Goal: Information Seeking & Learning: Find specific fact

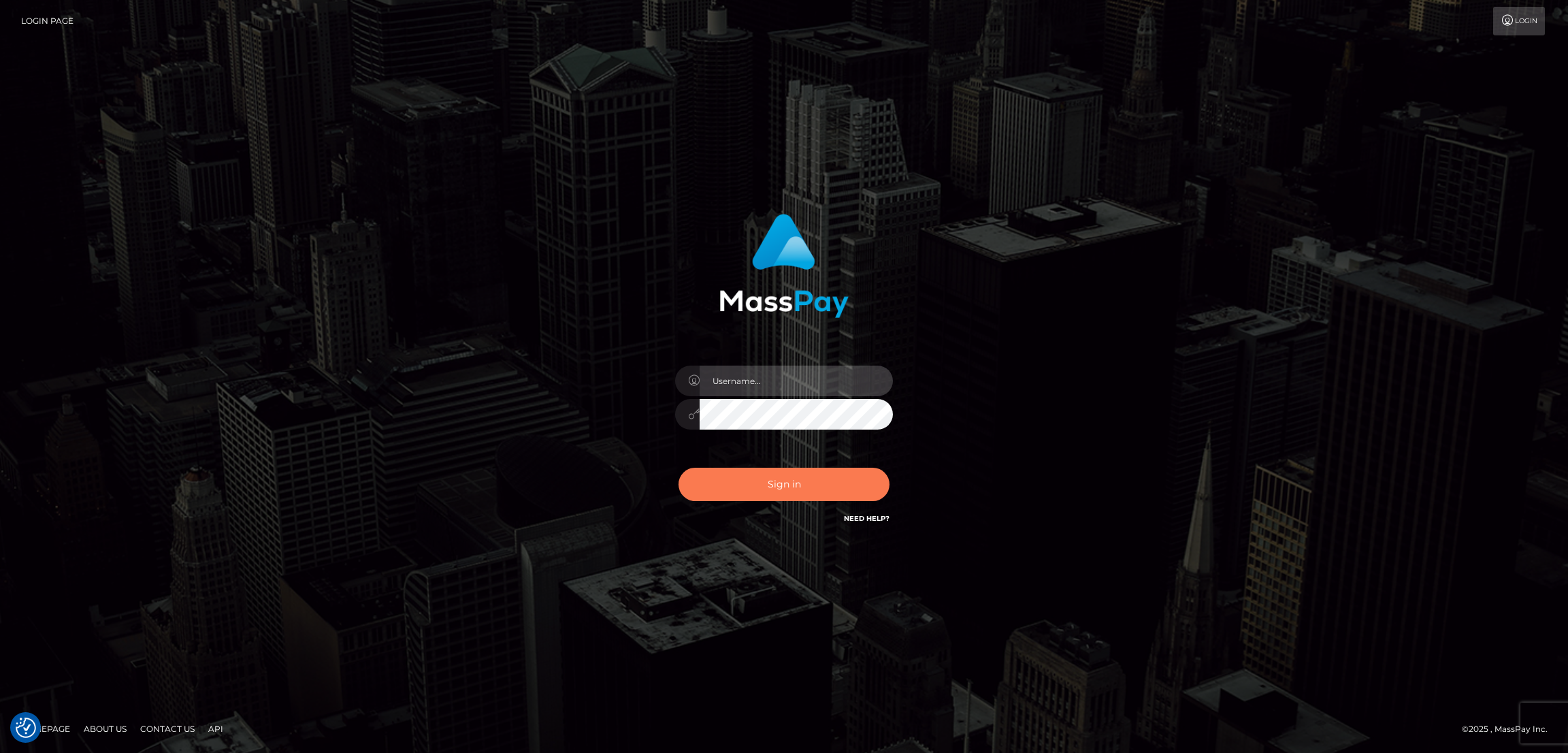
type input "by.es2"
click at [795, 484] on button "Sign in" at bounding box center [784, 484] width 211 height 33
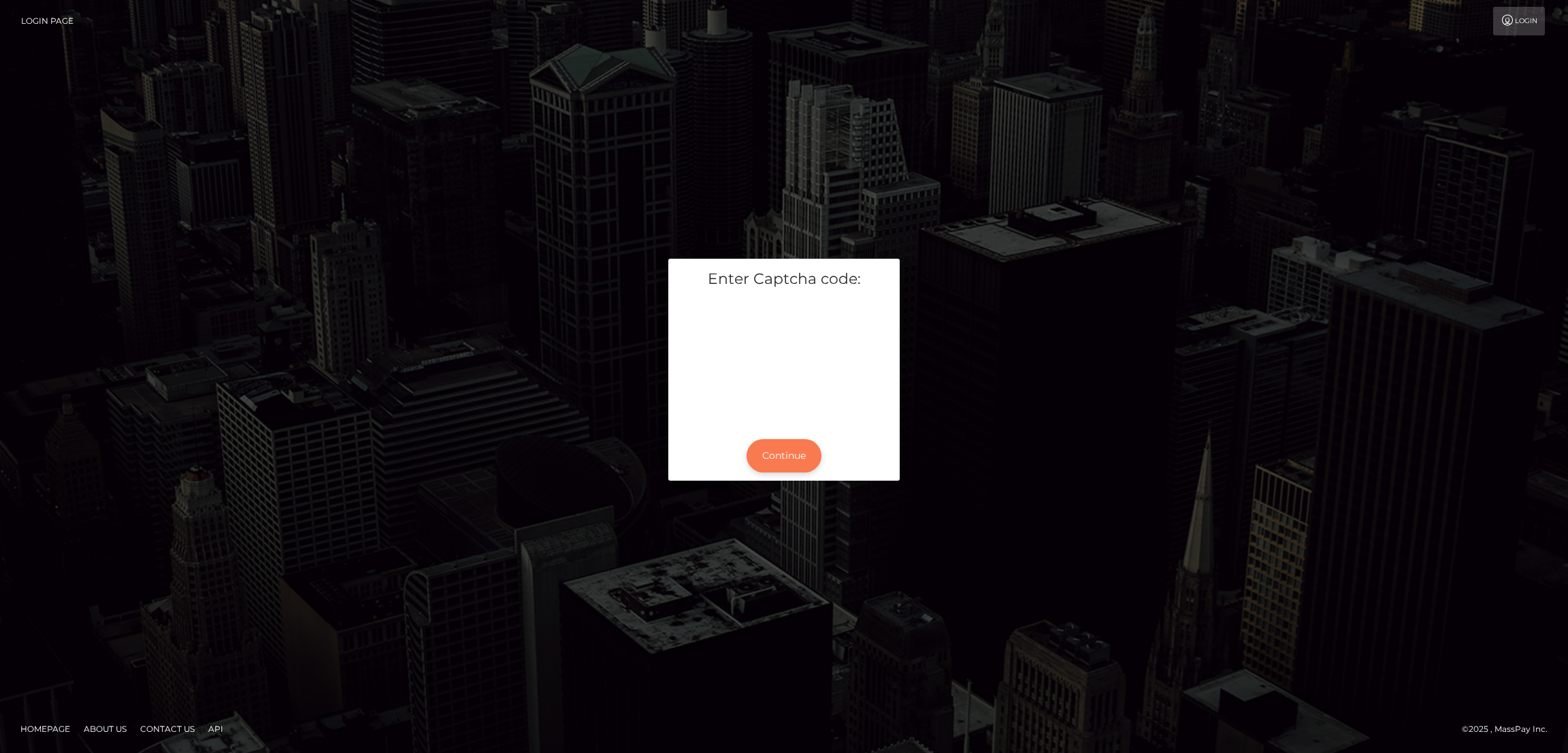
click at [786, 451] on button "Continue" at bounding box center [784, 456] width 75 height 33
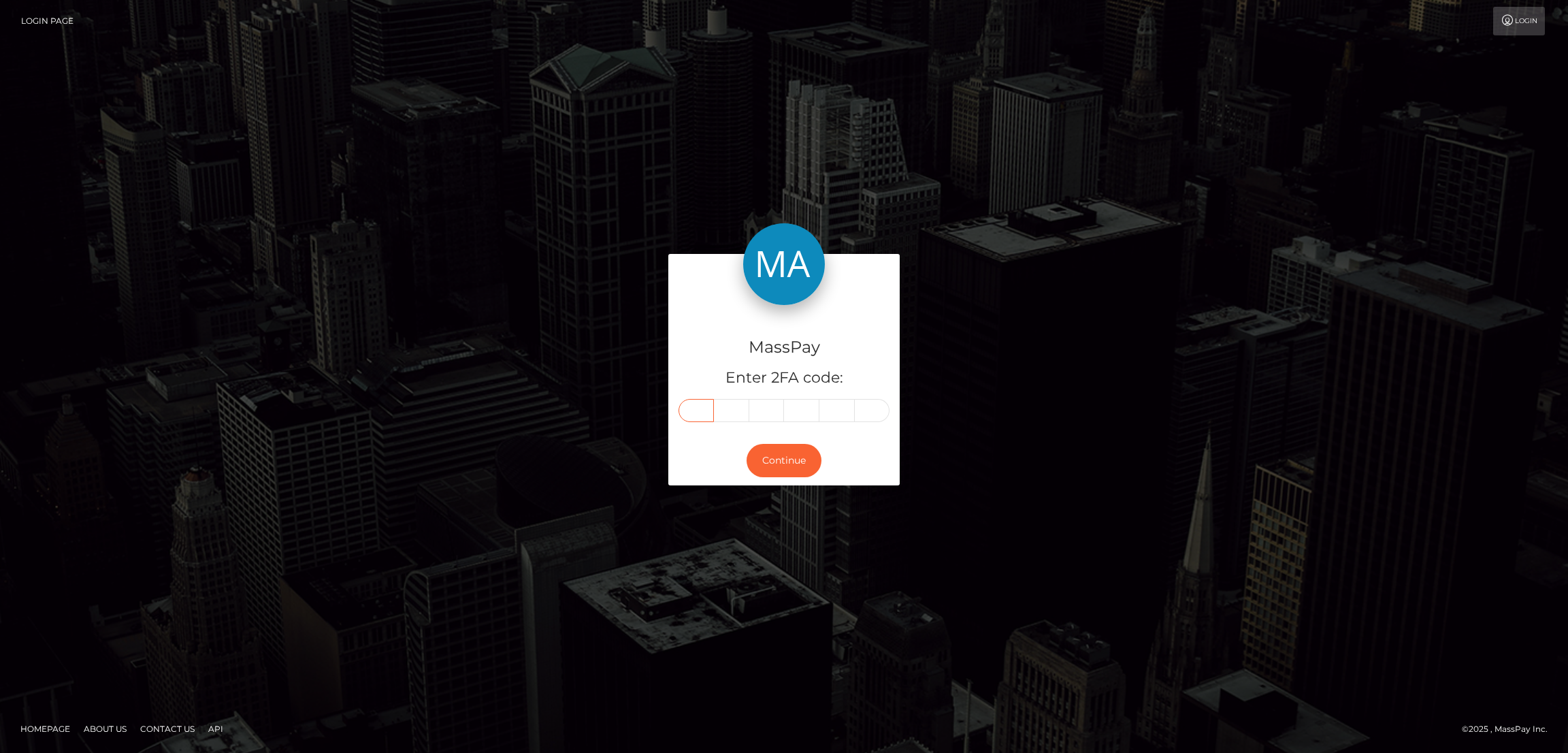
click at [697, 404] on input "text" at bounding box center [696, 410] width 36 height 23
paste input "5"
type input "5"
type input "0"
type input "5"
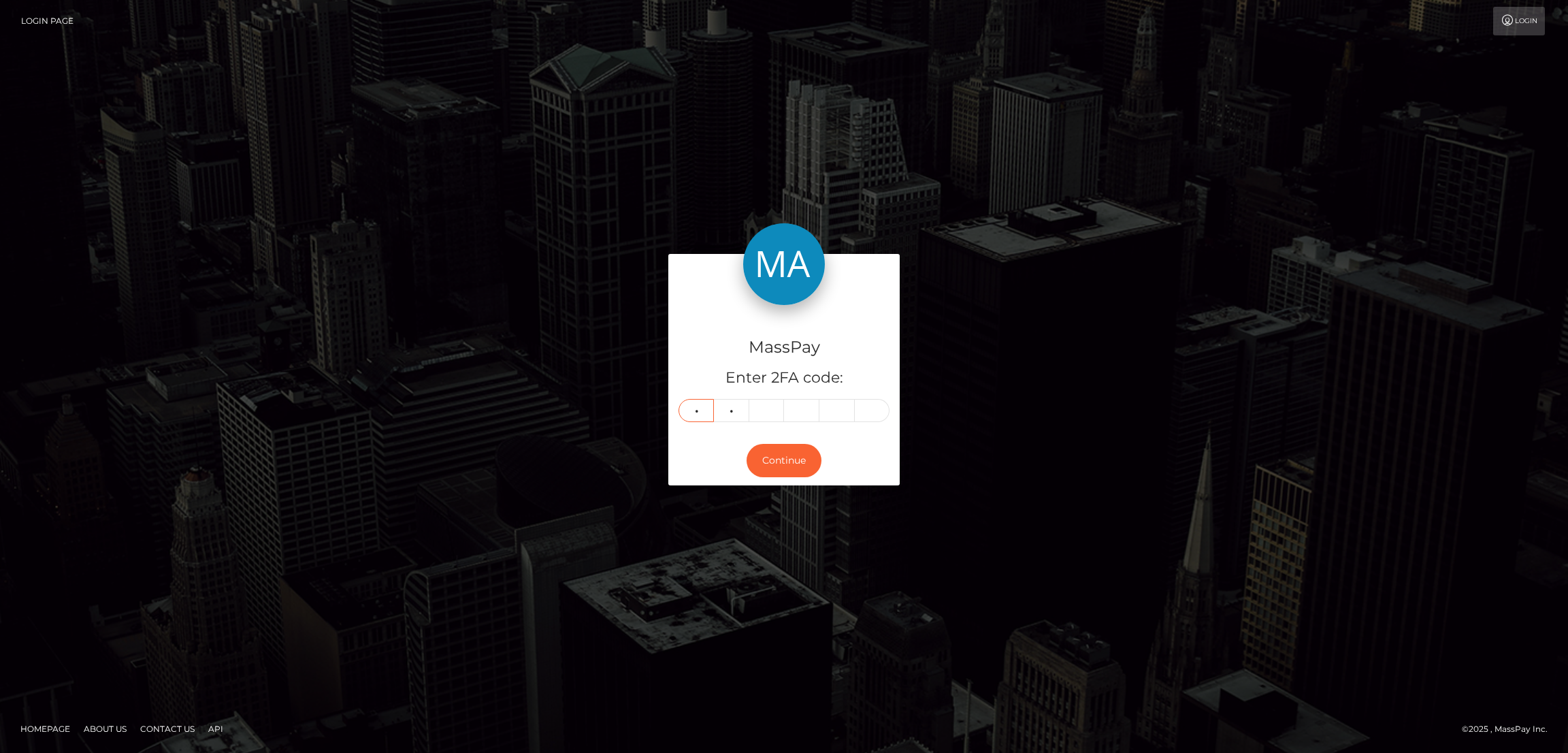
type input "7"
type input "3"
type input "2"
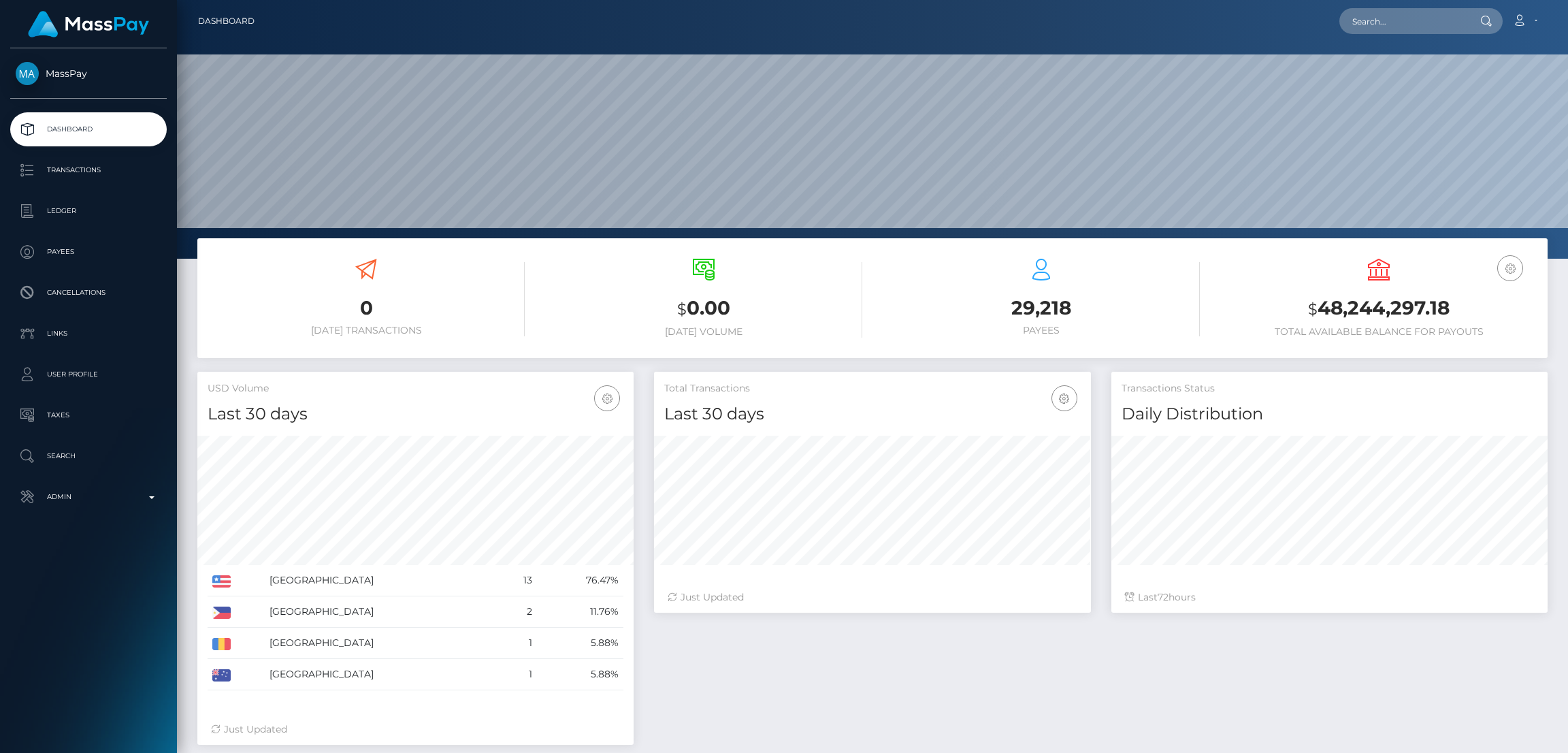
scroll to position [242, 436]
click at [1364, 29] on input "text" at bounding box center [1403, 21] width 128 height 26
paste input "verma.rupendra07@gmail.com"
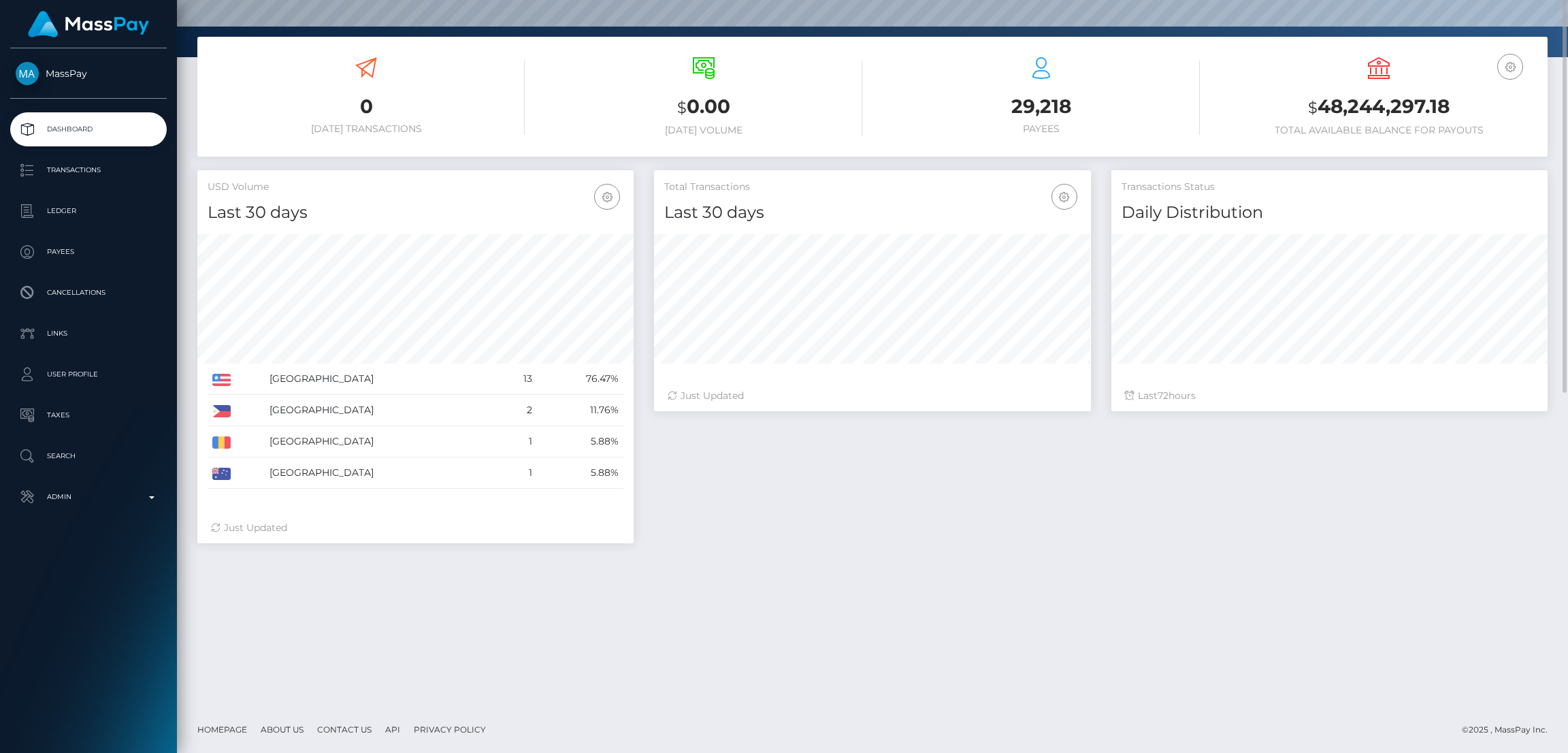
scroll to position [0, 0]
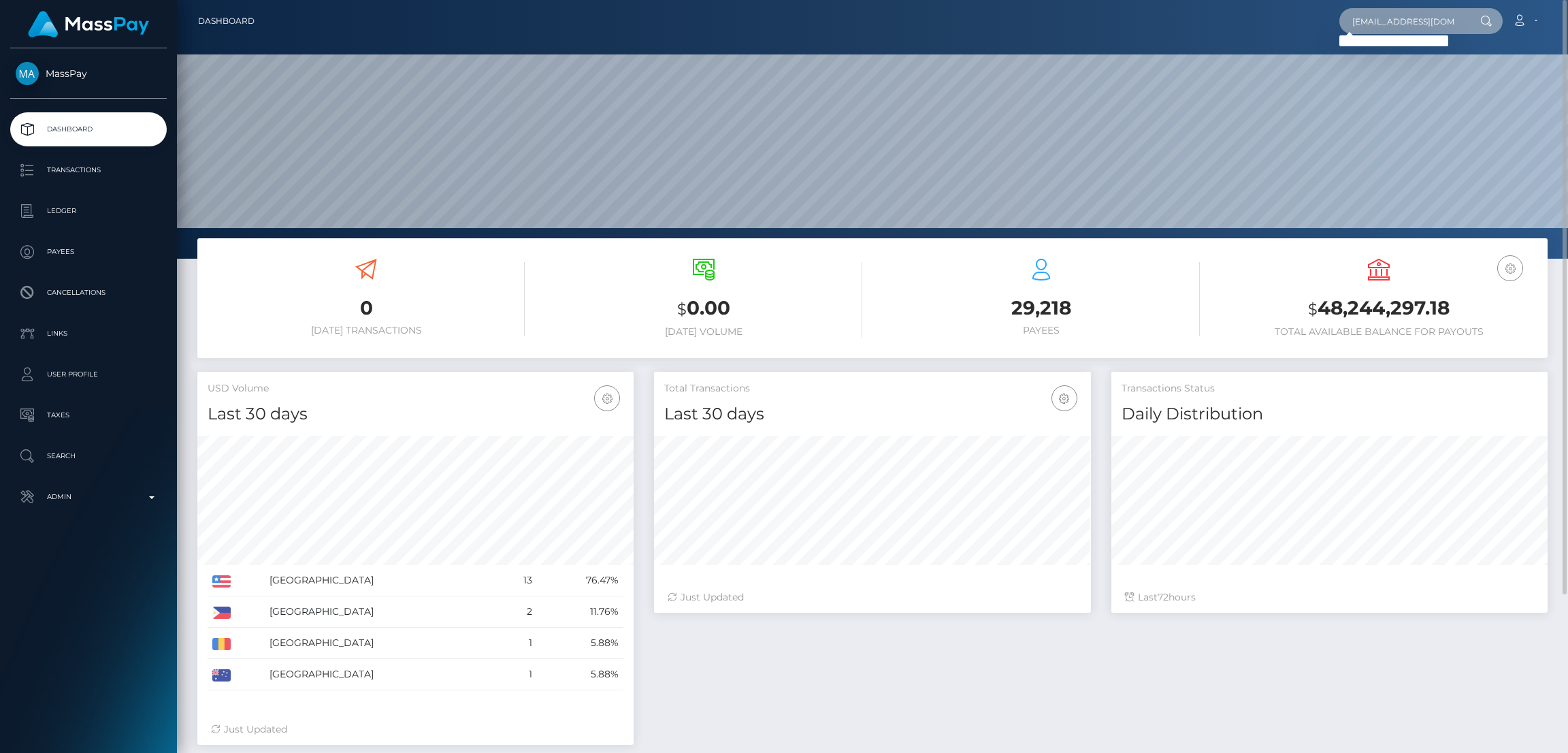
click at [1381, 25] on input "verma.rupendra07@gmail.com" at bounding box center [1403, 21] width 128 height 26
paste input "jose.quirosv"
type input "jose.quirosv@gmail.com"
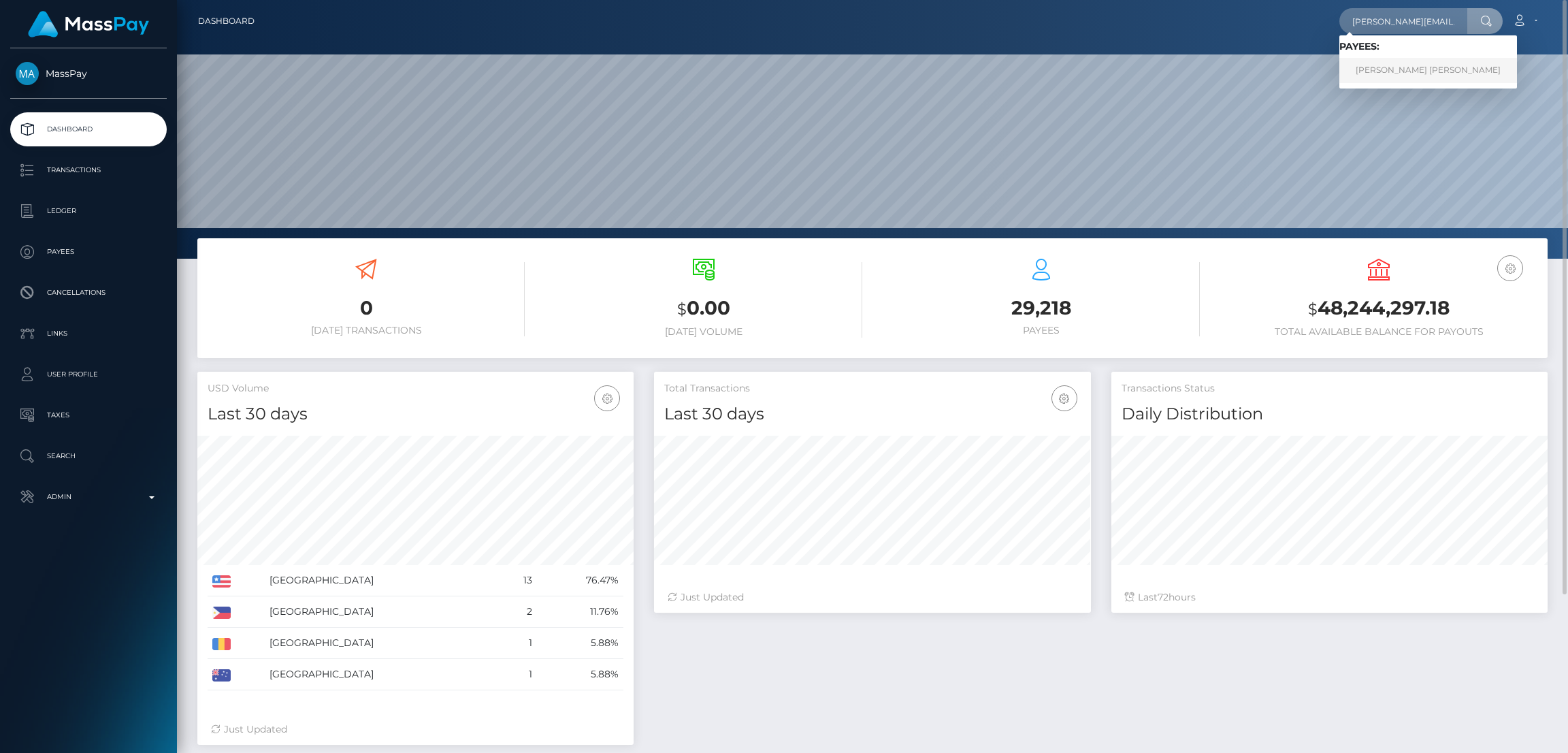
click at [1379, 62] on link "JOSE MIGUEL QUIROS VAZQUEZ" at bounding box center [1428, 70] width 178 height 25
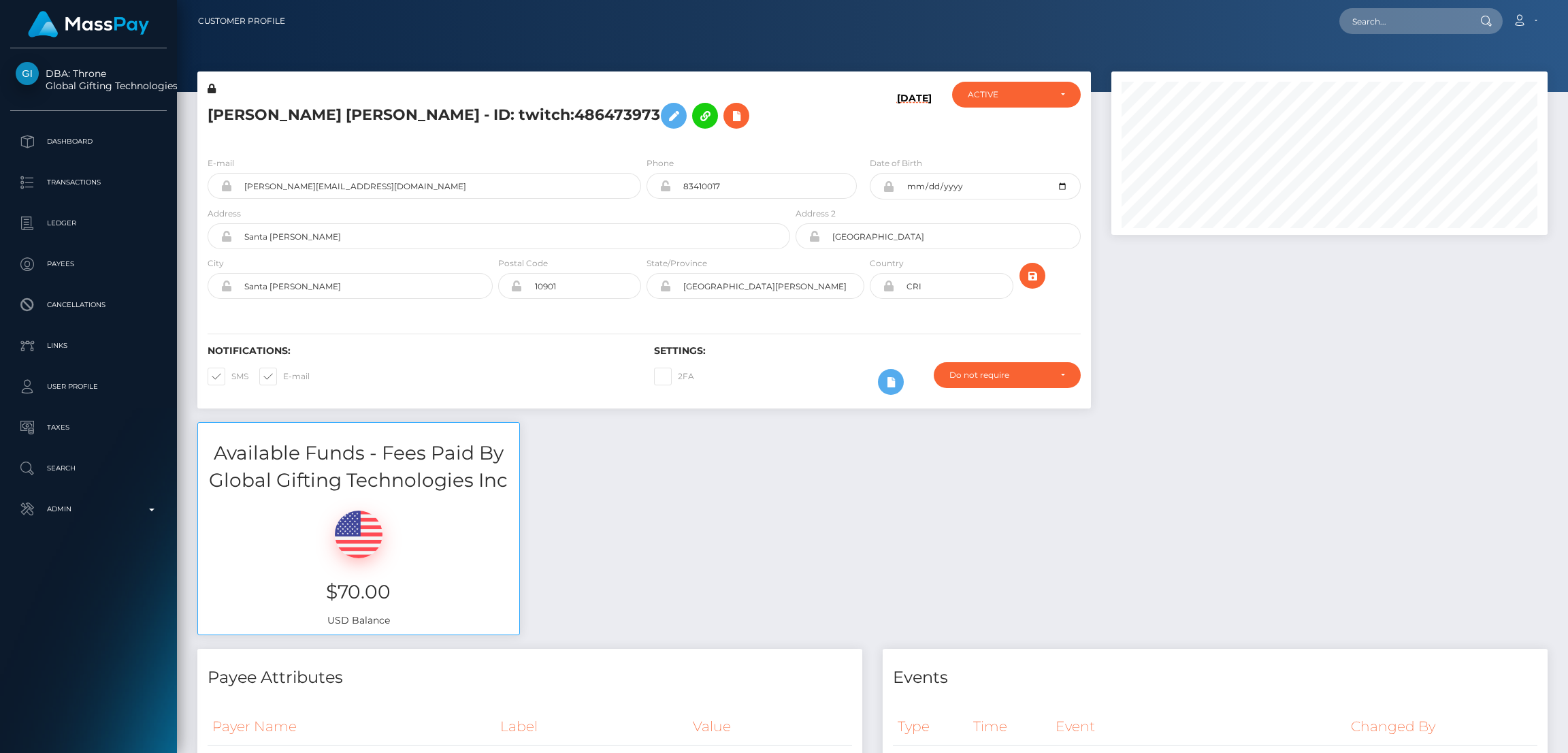
scroll to position [163, 436]
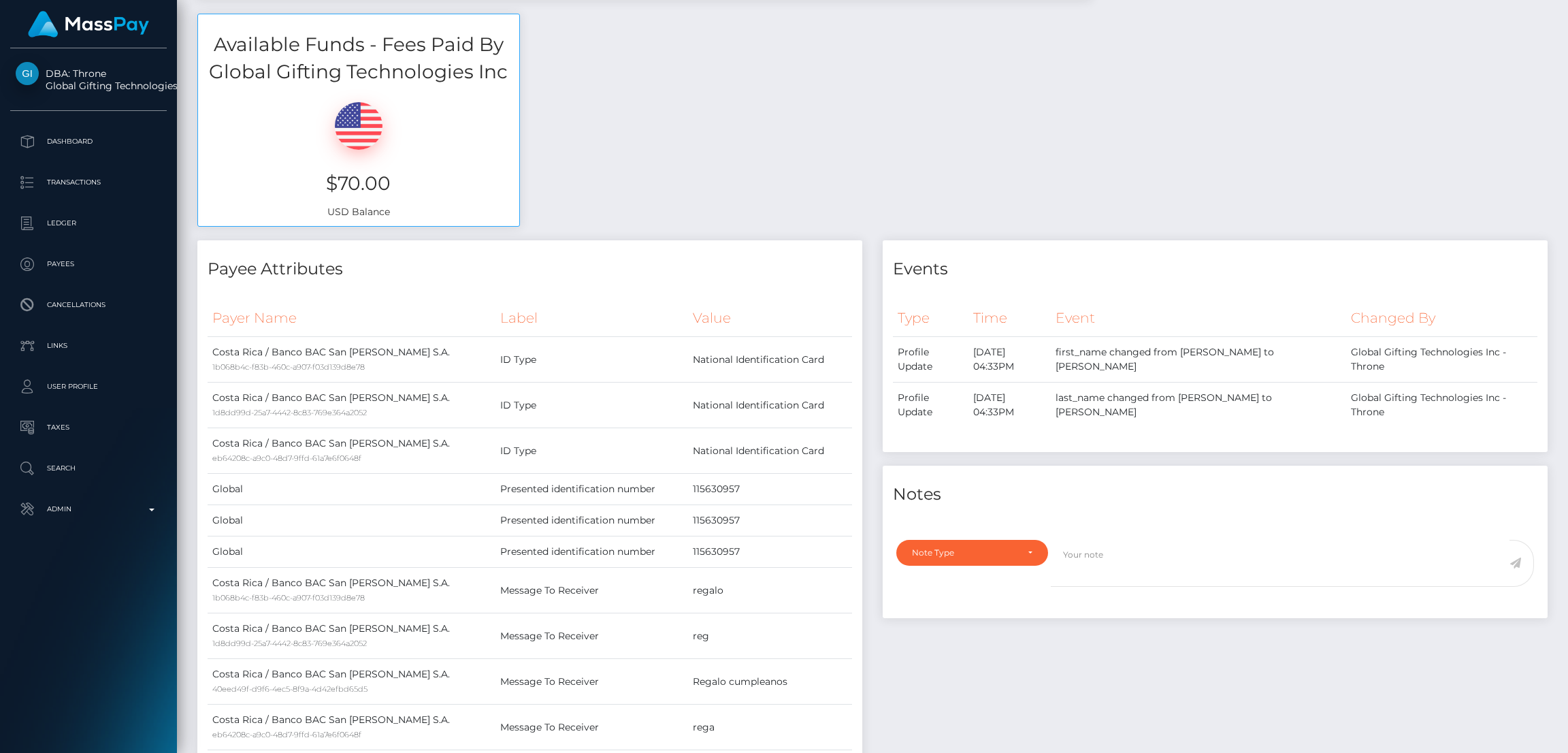
scroll to position [0, 0]
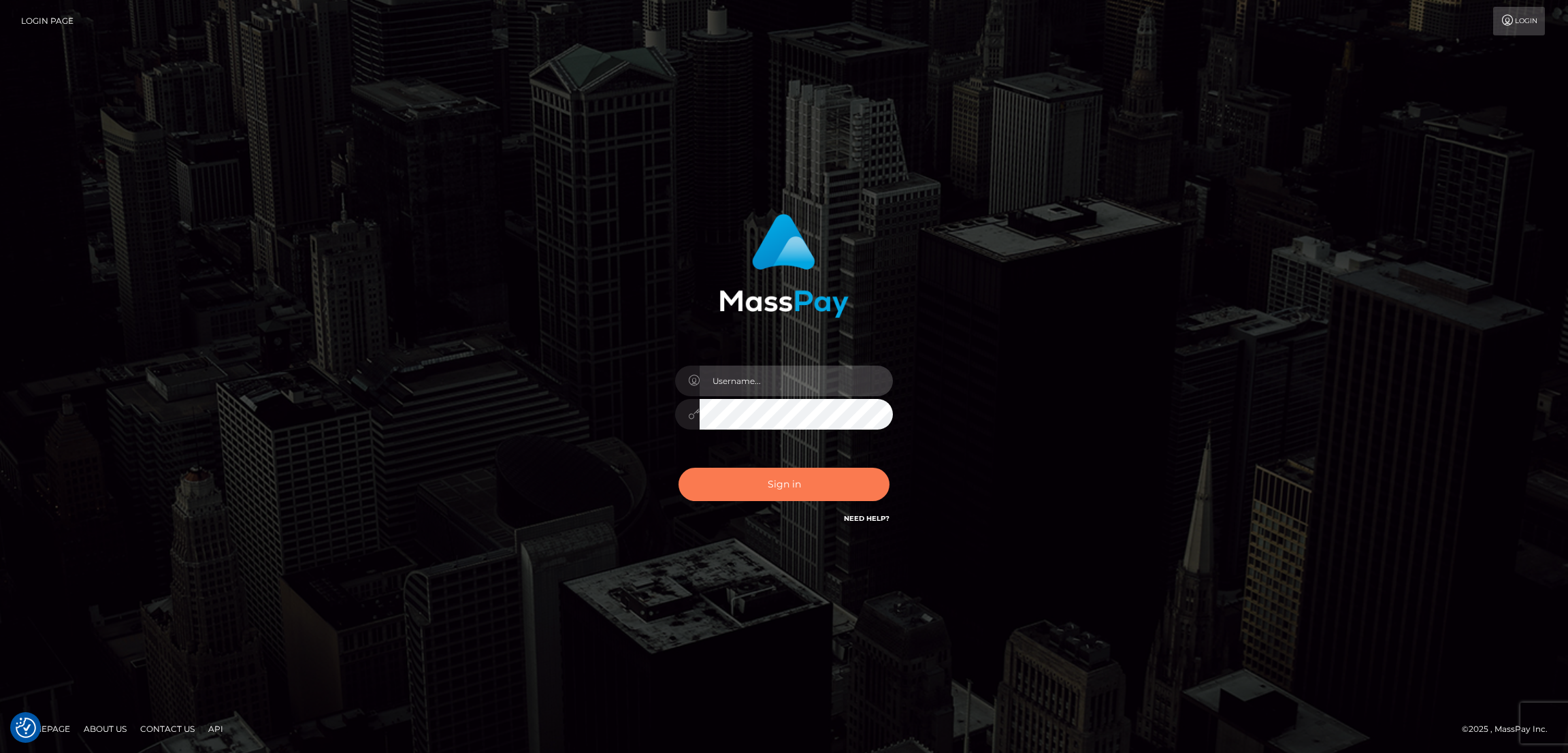
type input "by.es2"
click at [799, 490] on button "Sign in" at bounding box center [784, 484] width 211 height 33
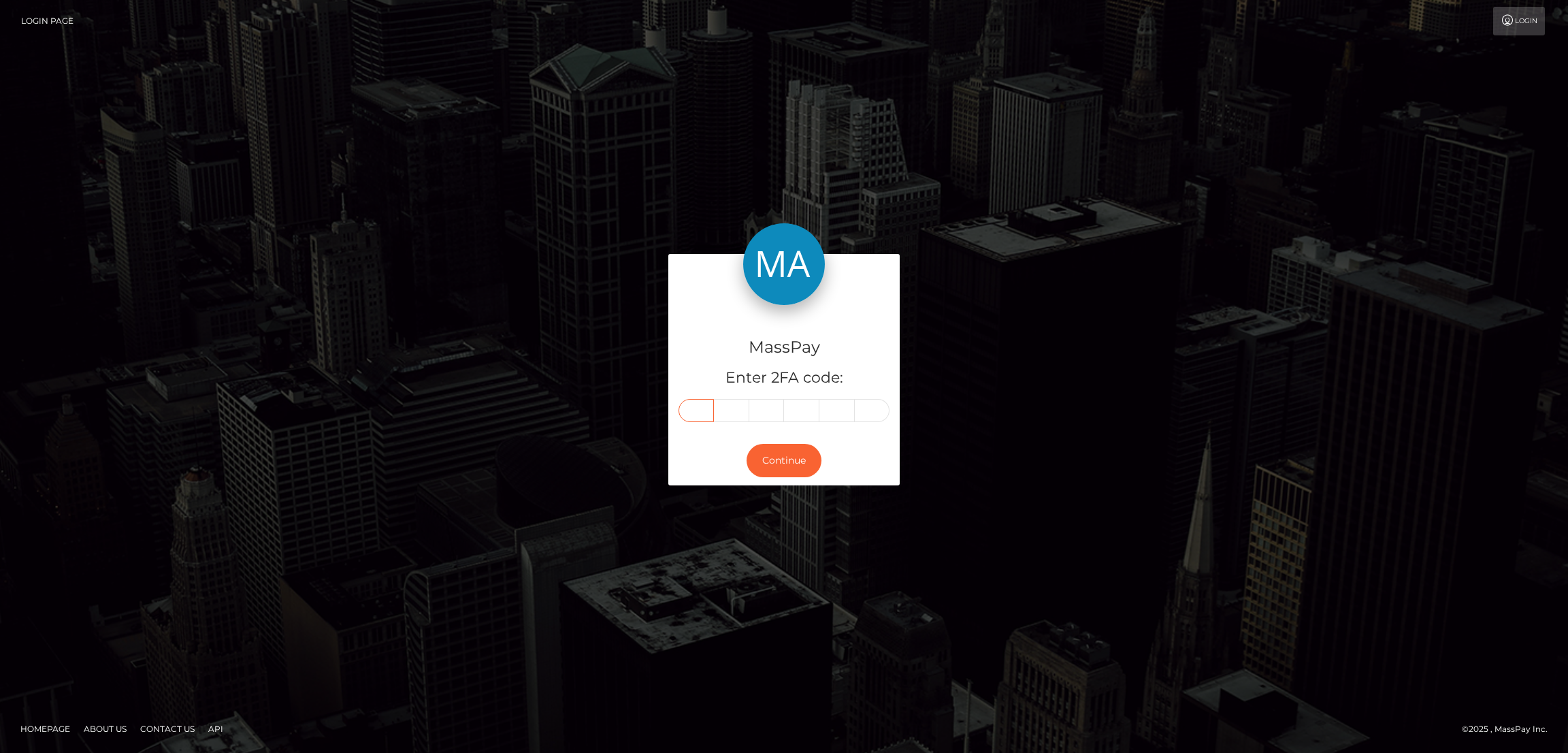
click at [699, 409] on input "text" at bounding box center [696, 410] width 36 height 23
paste input "3"
type input "3"
type input "8"
type input "5"
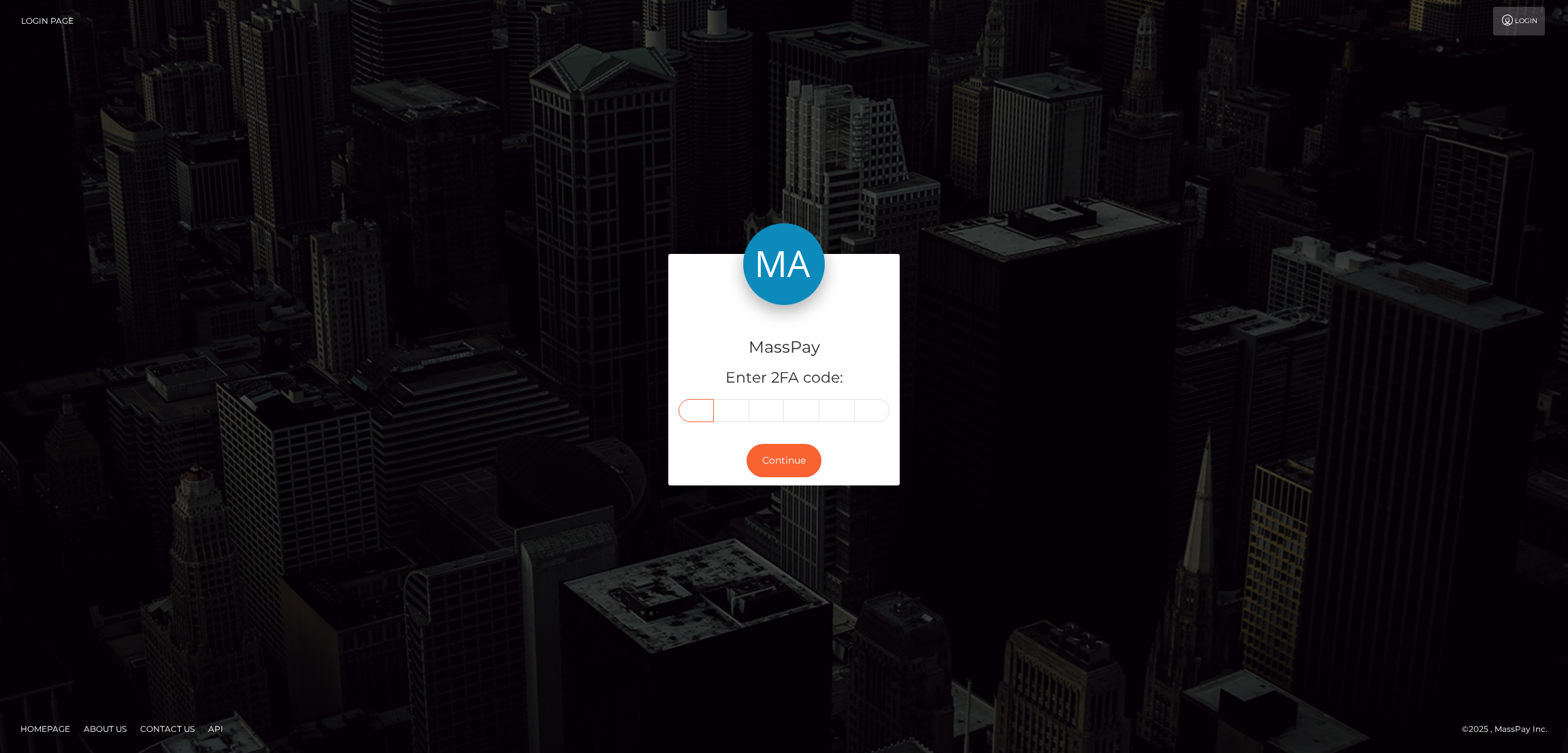
type input "4"
type input "8"
type input "5"
click at [791, 465] on button "Continue" at bounding box center [784, 460] width 75 height 33
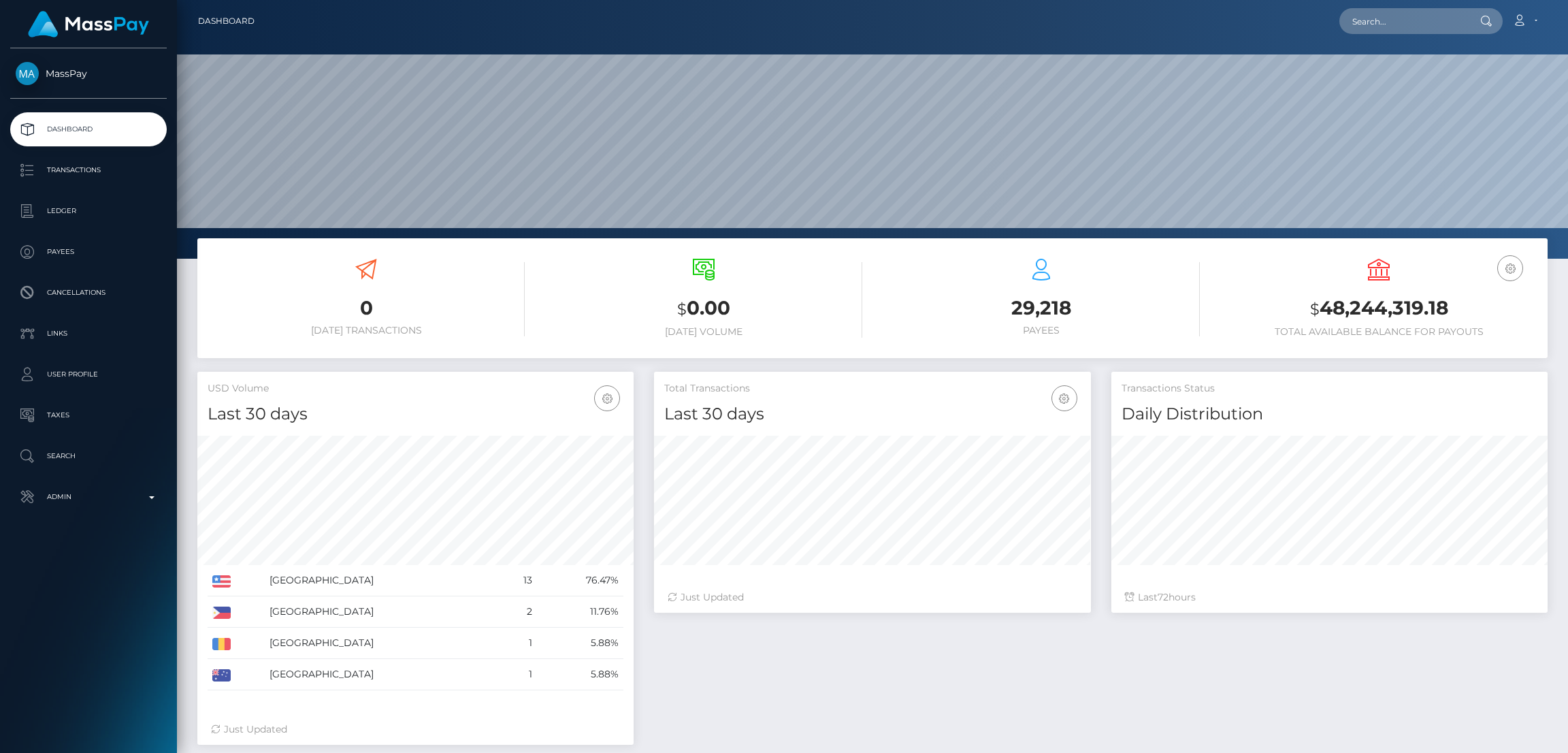
scroll to position [242, 436]
click at [1398, 24] on input "text" at bounding box center [1403, 21] width 128 height 26
paste input "[EMAIL_ADDRESS][DOMAIN_NAME]"
type input "[EMAIL_ADDRESS][DOMAIN_NAME]"
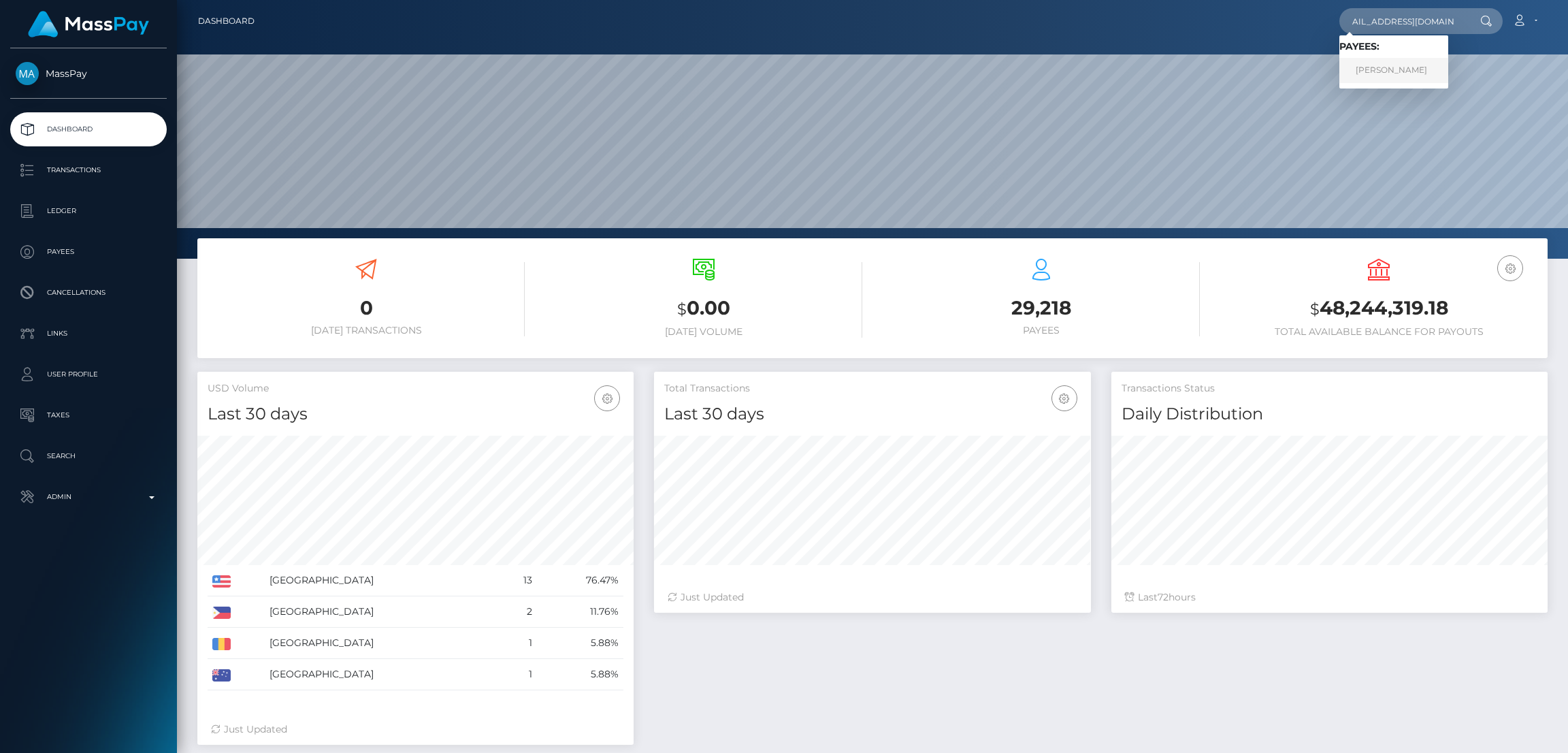
click at [1379, 70] on link "ALEXANDRA MACKENZIE BAER" at bounding box center [1393, 70] width 109 height 25
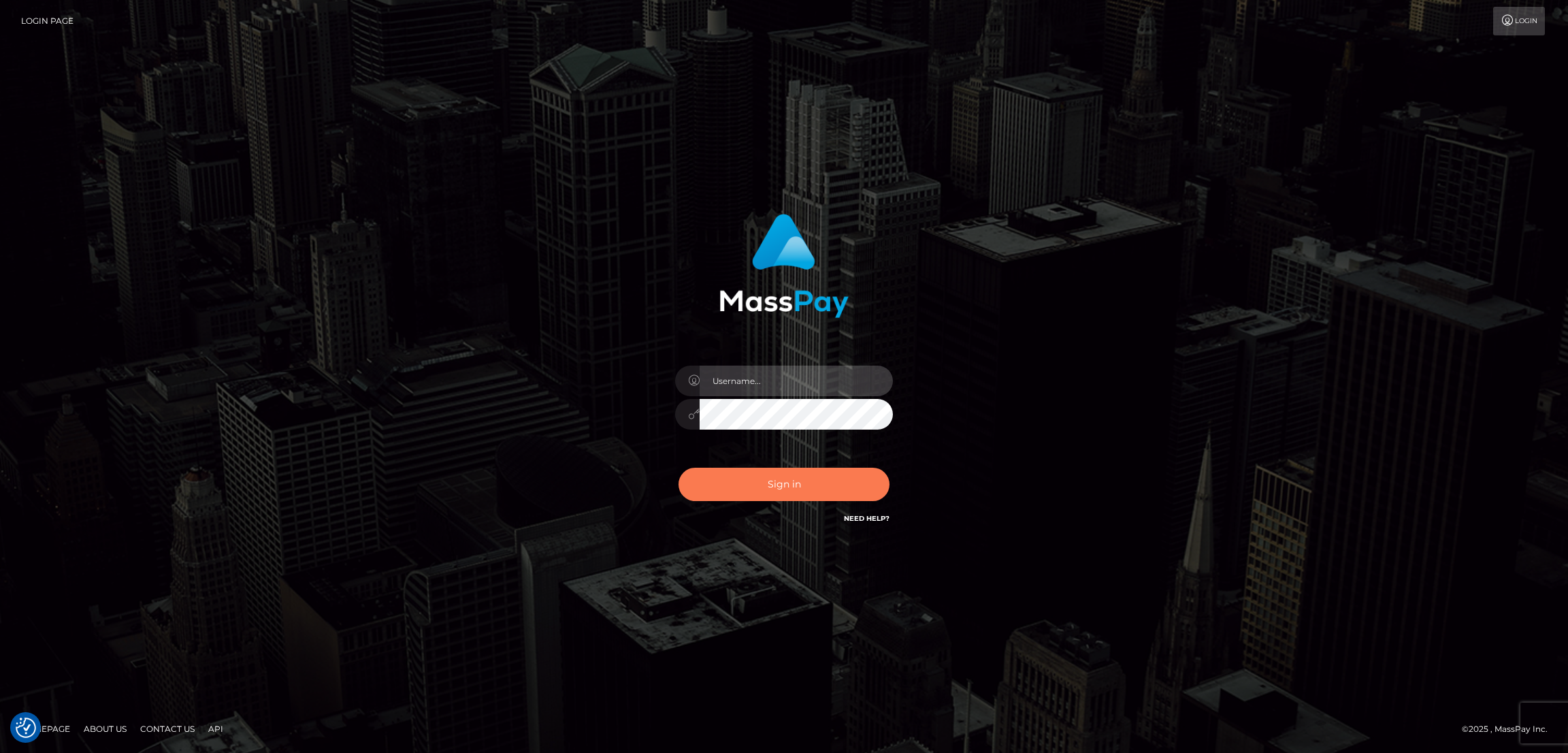
type input "by.es2"
click at [735, 471] on button "Sign in" at bounding box center [784, 484] width 211 height 33
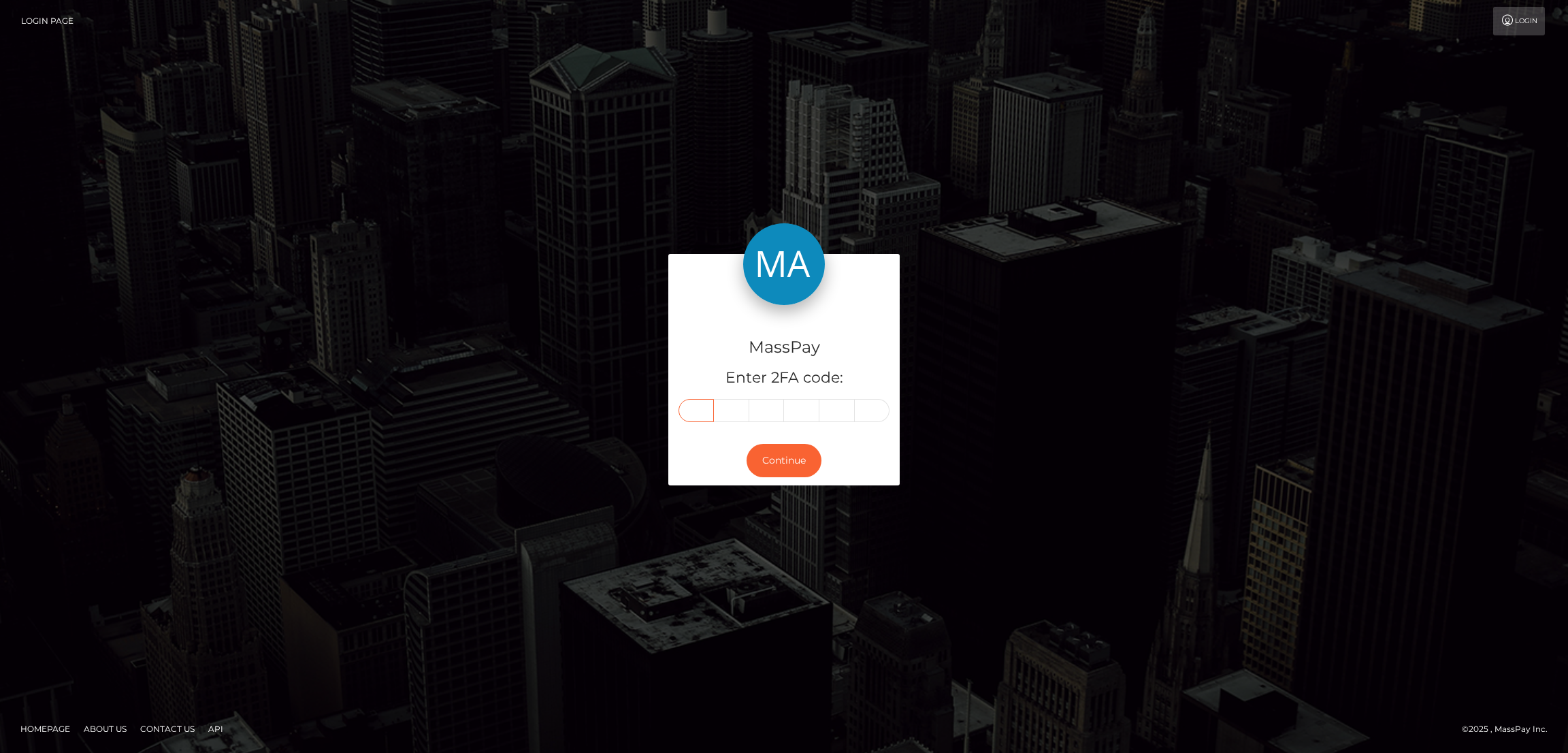
click at [703, 410] on input "text" at bounding box center [696, 410] width 36 height 23
paste input "1"
type input "1"
type input "8"
type input "1"
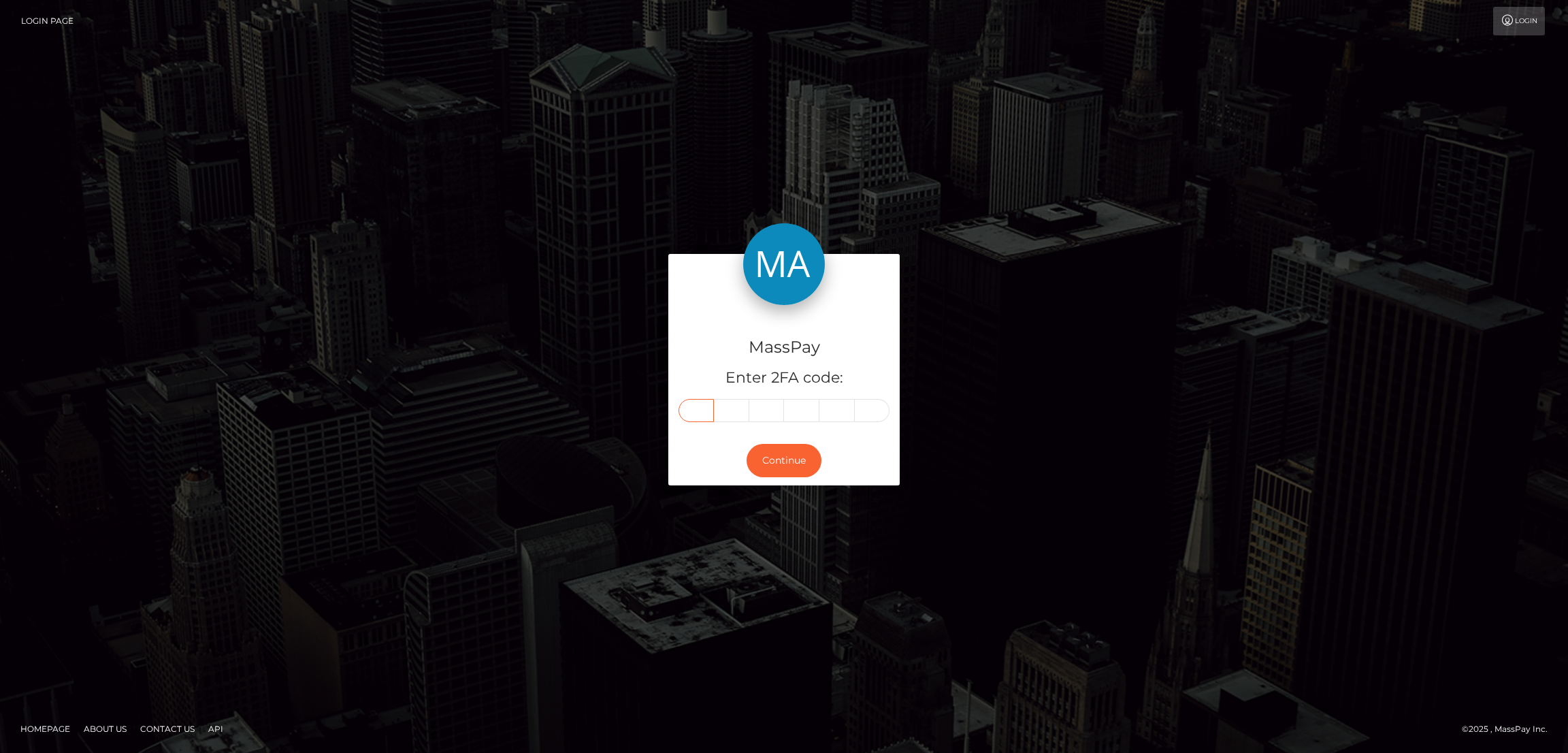
type input "3"
type input "1"
type input "9"
click at [795, 463] on button "Continue" at bounding box center [784, 460] width 75 height 33
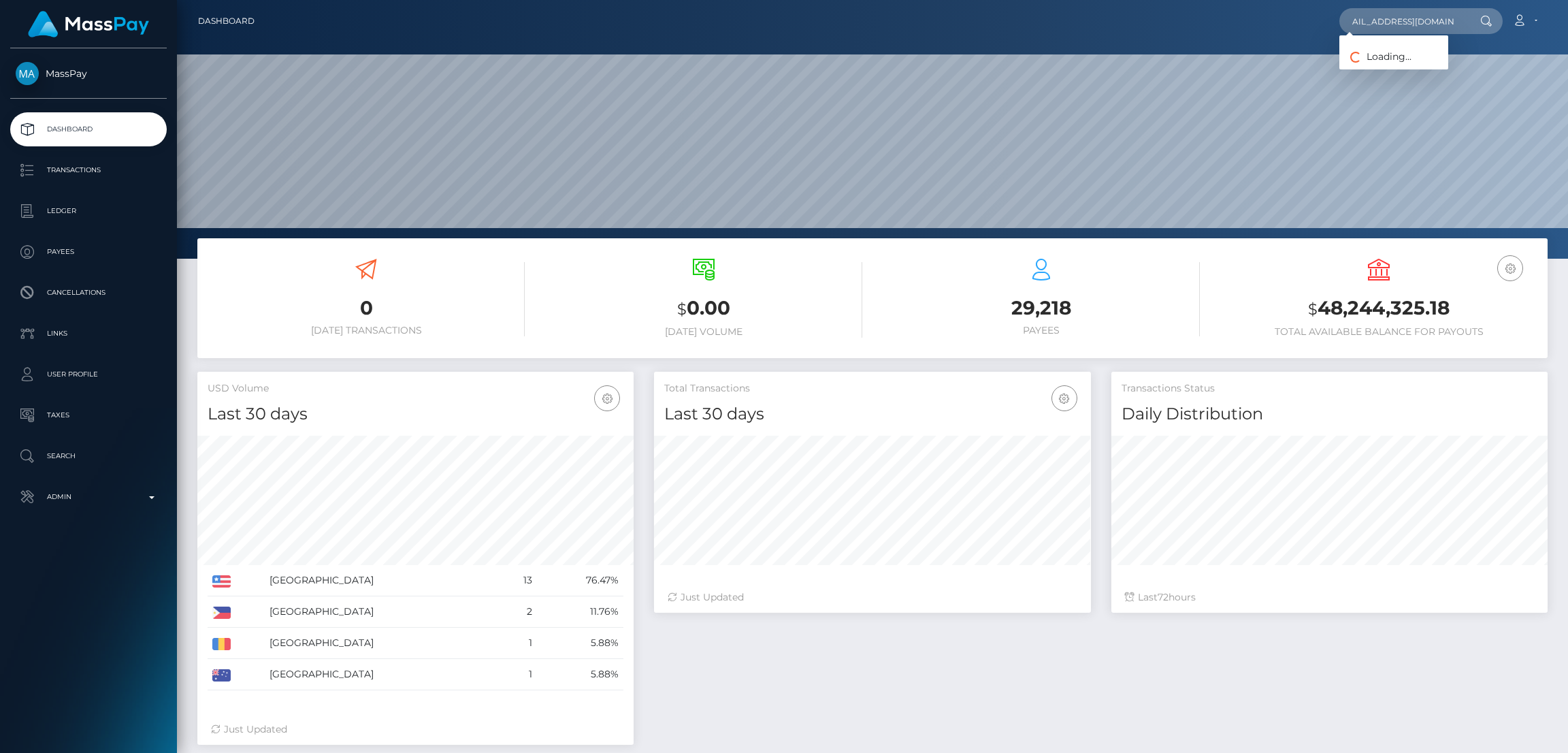
scroll to position [242, 436]
click at [1383, 65] on link "ALEXANDRA MACKENZIE BAER" at bounding box center [1393, 70] width 109 height 25
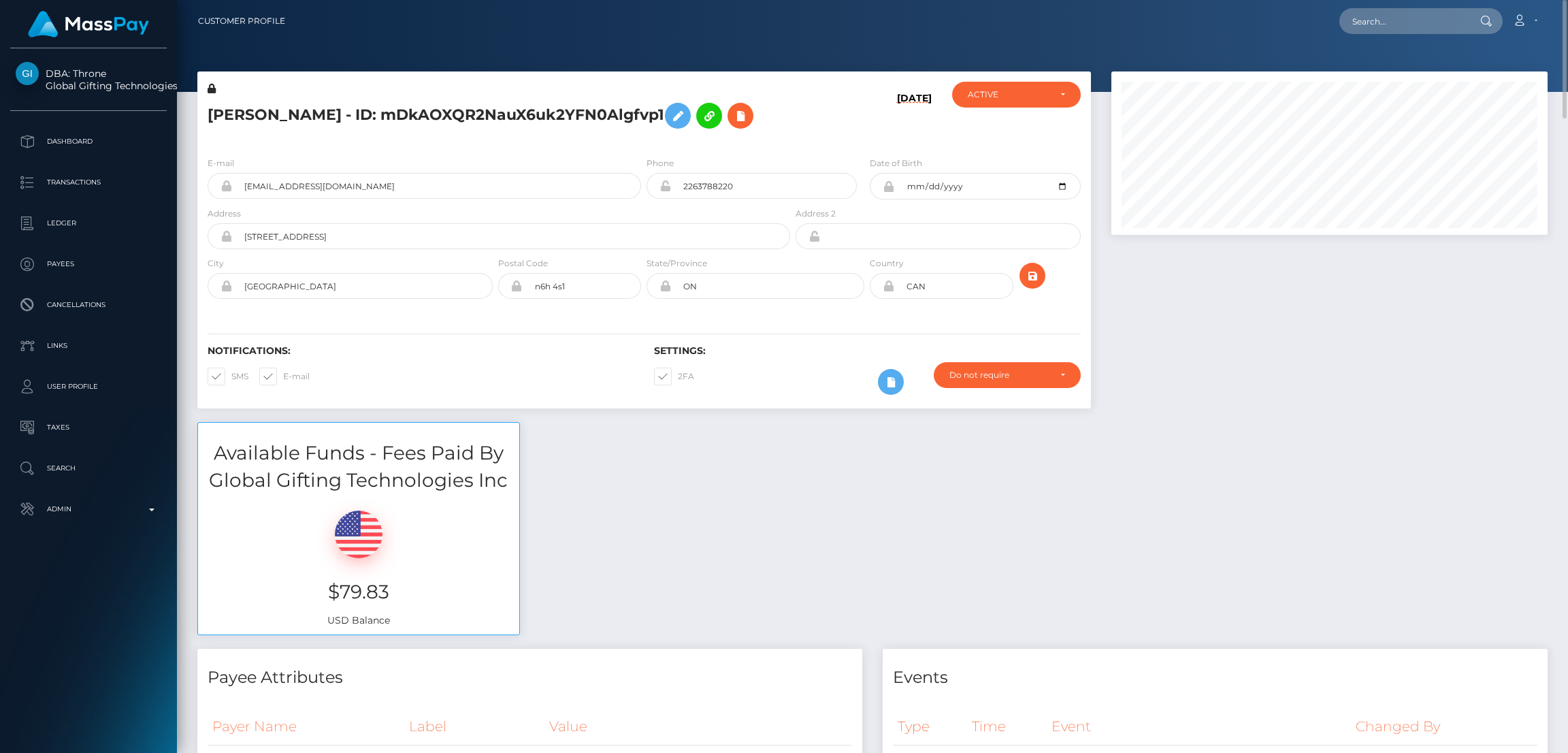
click at [299, 100] on h5 "ALEXANDRA MACKENZIE BAER - ID: mDkAOXQR2NauX6uk2YFN0Algfvp1" at bounding box center [495, 115] width 575 height 40
click at [296, 101] on h5 "ALEXANDRA MACKENZIE BAER - ID: mDkAOXQR2NauX6uk2YFN0Algfvp1" at bounding box center [495, 115] width 575 height 40
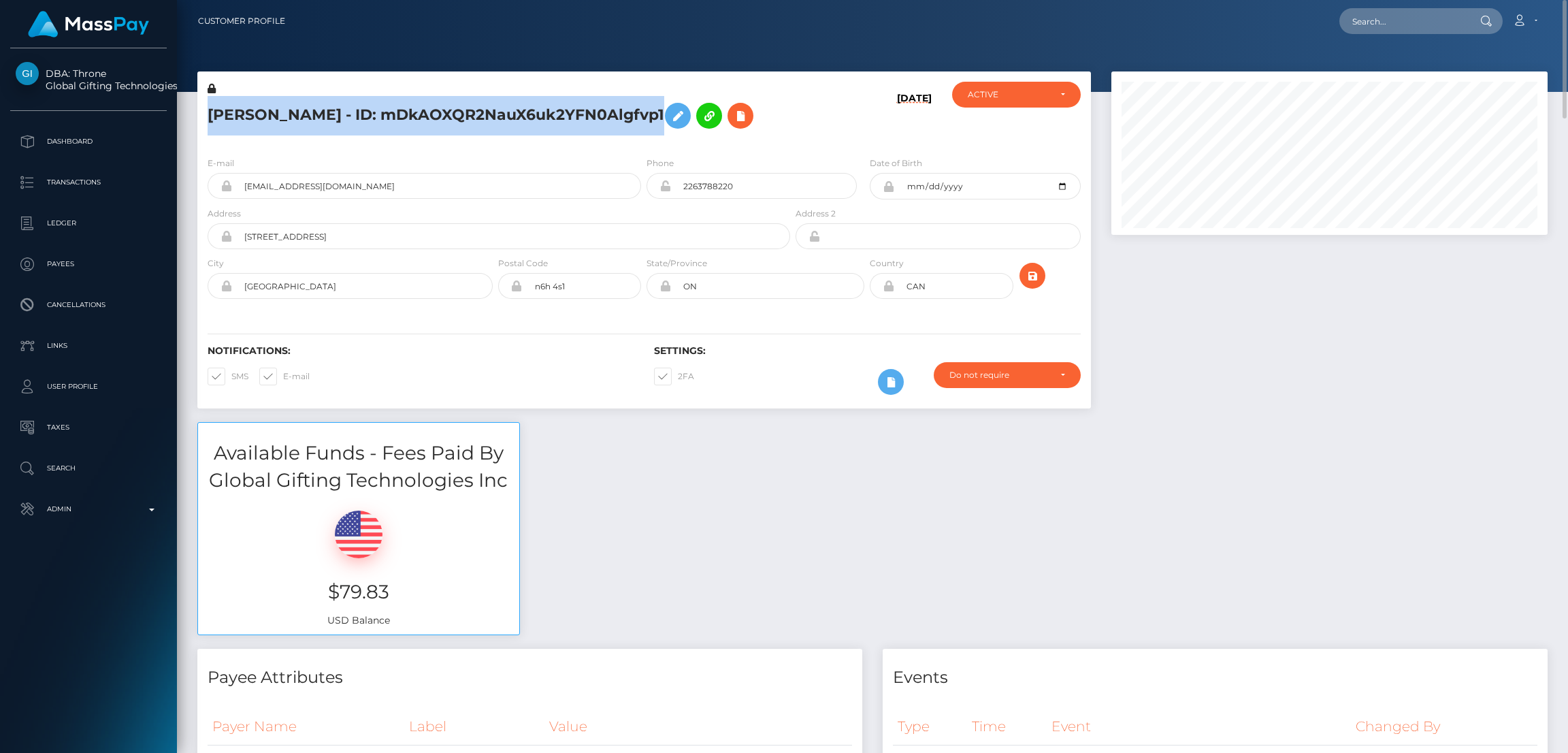
click at [296, 101] on h5 "ALEXANDRA MACKENZIE BAER - ID: mDkAOXQR2NauX6uk2YFN0Algfvp1" at bounding box center [495, 115] width 575 height 40
copy h5 "ALEXANDRA MACKENZIE BAER - ID: mDkAOXQR2NauX6uk2YFN0Algfvp1"
